Goal: Navigation & Orientation: Find specific page/section

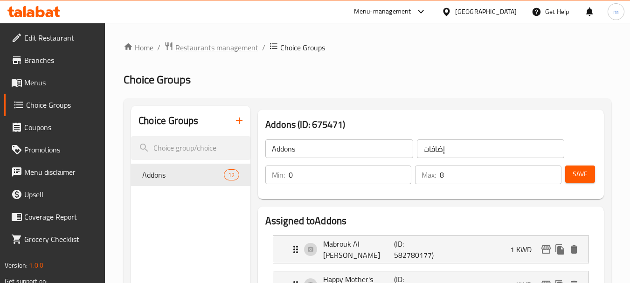
click at [214, 45] on span "Restaurants management" at bounding box center [216, 47] width 83 height 11
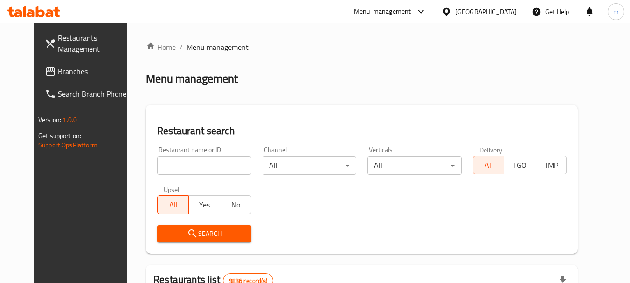
click at [58, 73] on span "Branches" at bounding box center [95, 71] width 74 height 11
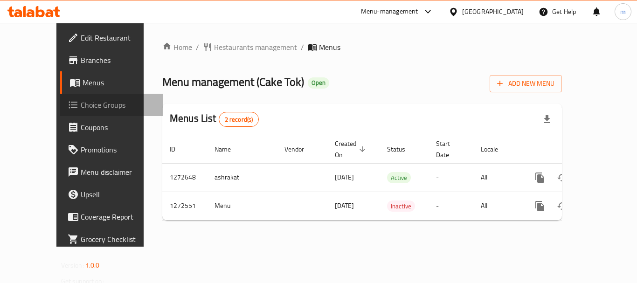
click at [81, 105] on span "Choice Groups" at bounding box center [118, 104] width 75 height 11
